Goal: Navigation & Orientation: Find specific page/section

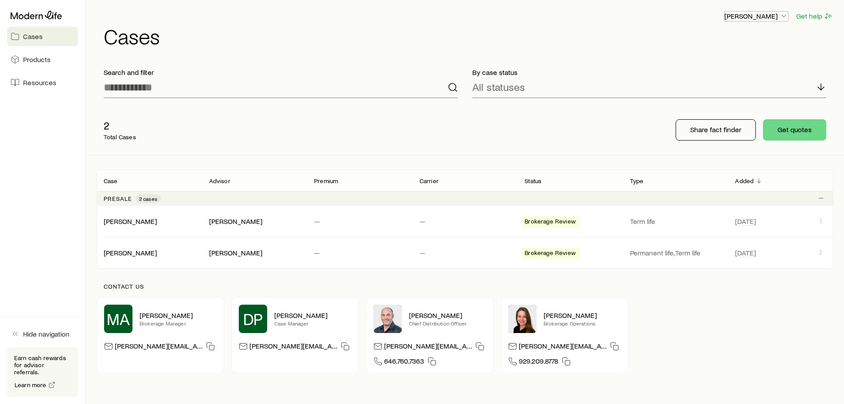
click at [776, 14] on p "[PERSON_NAME]" at bounding box center [756, 16] width 64 height 9
click at [736, 42] on span "Licenses and contracts" at bounding box center [738, 40] width 73 height 9
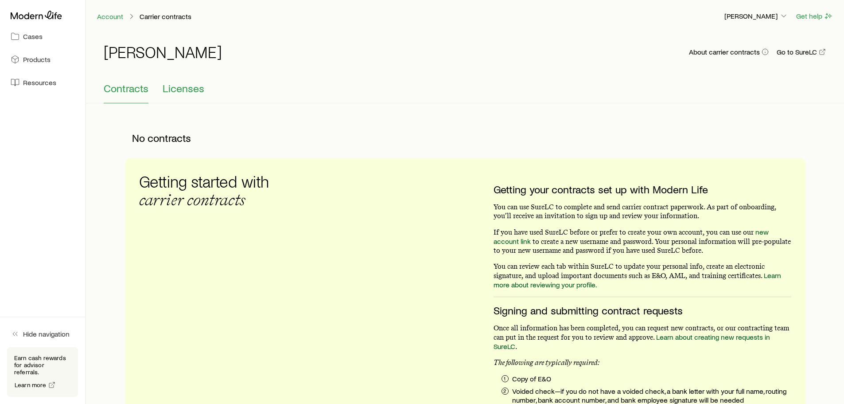
click at [191, 89] on span "Licenses" at bounding box center [184, 88] width 42 height 12
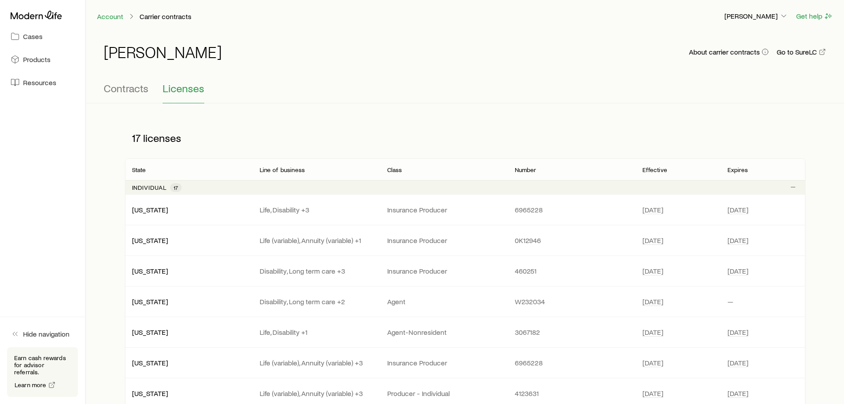
click at [25, 37] on span "Cases" at bounding box center [32, 36] width 19 height 9
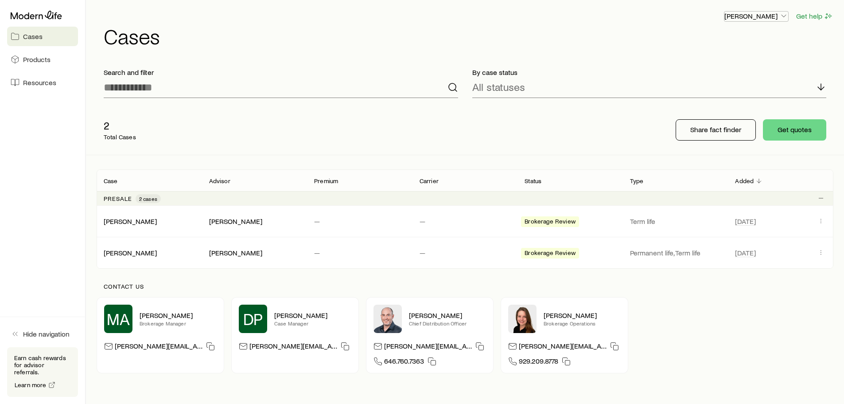
click at [783, 16] on icon "button" at bounding box center [783, 16] width 9 height 9
click at [45, 58] on span "Products" at bounding box center [36, 59] width 27 height 9
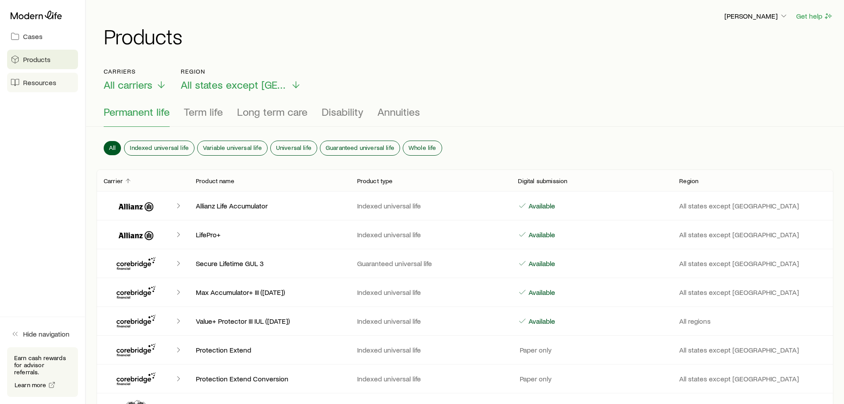
click at [37, 84] on span "Resources" at bounding box center [39, 82] width 33 height 9
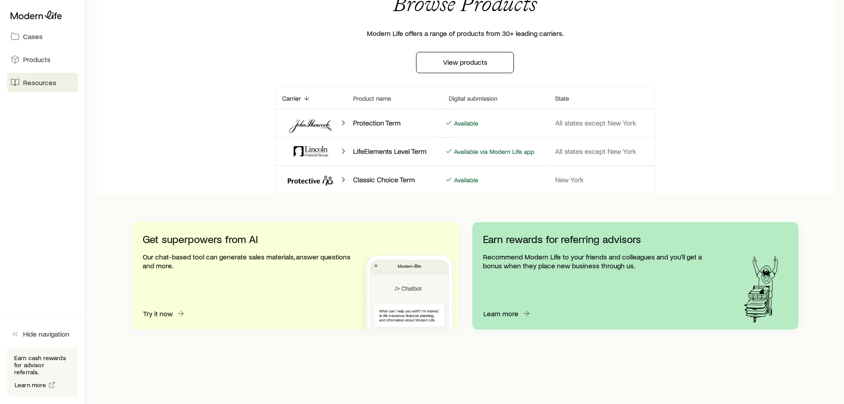
scroll to position [799, 0]
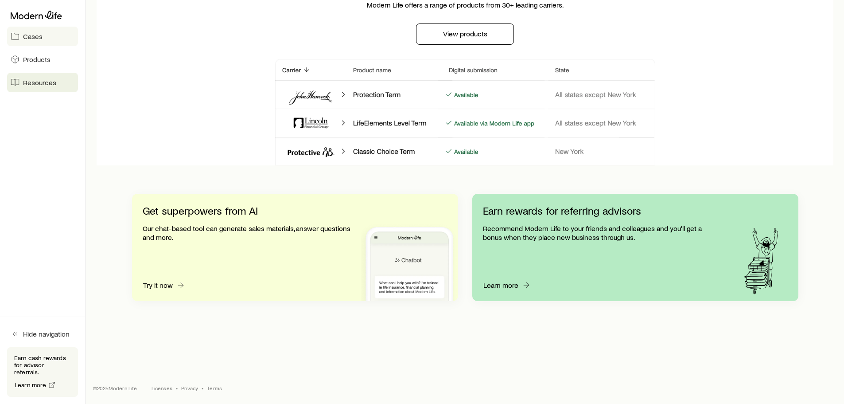
click at [33, 36] on span "Cases" at bounding box center [32, 36] width 19 height 9
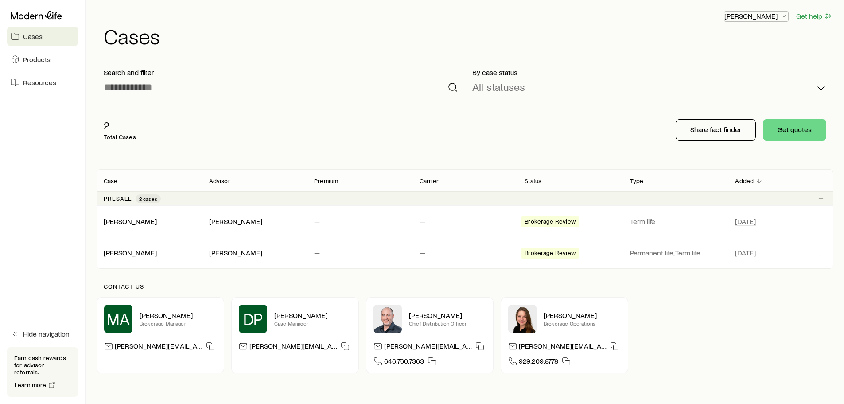
click at [787, 16] on icon "button" at bounding box center [783, 16] width 9 height 9
click at [711, 91] on span "Sign out" at bounding box center [714, 87] width 24 height 9
